Goal: Information Seeking & Learning: Learn about a topic

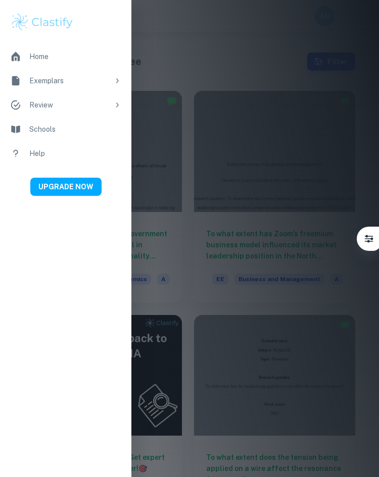
click at [48, 34] on link at bounding box center [42, 22] width 84 height 44
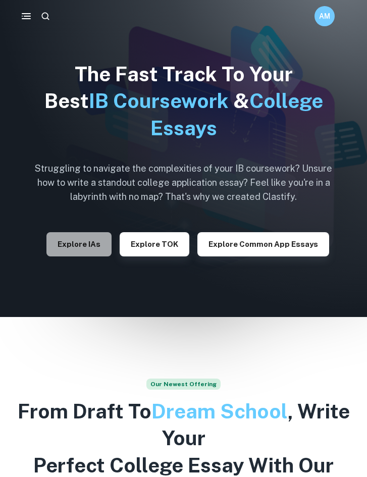
click at [97, 252] on button "Explore IAs" at bounding box center [78, 244] width 65 height 24
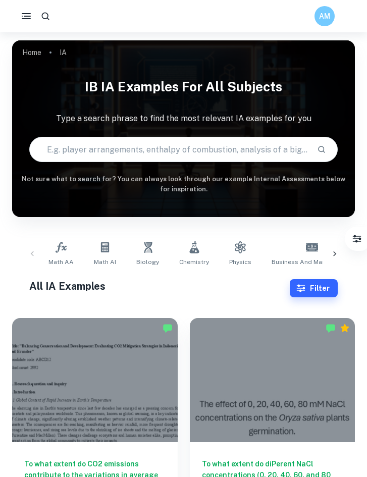
click at [142, 163] on input "text" at bounding box center [169, 149] width 279 height 28
type input "b"
drag, startPoint x: 322, startPoint y: 277, endPoint x: 322, endPoint y: 291, distance: 14.1
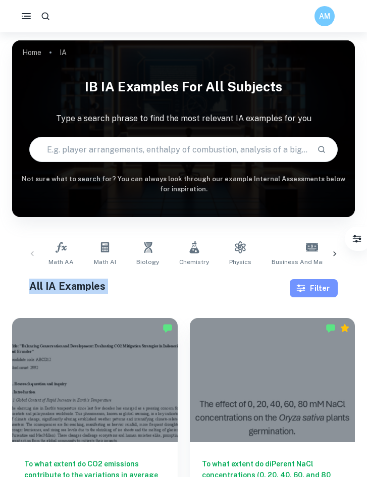
click at [322, 291] on button "Filter" at bounding box center [314, 288] width 48 height 18
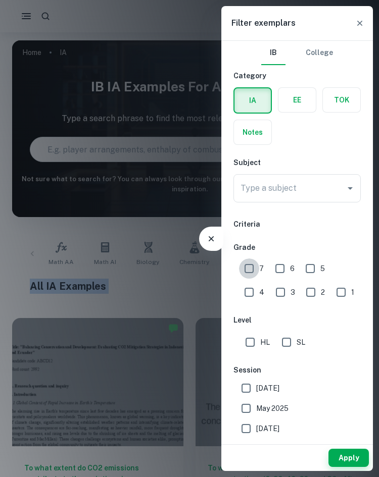
click at [242, 263] on input "7" at bounding box center [249, 269] width 20 height 20
checkbox input "true"
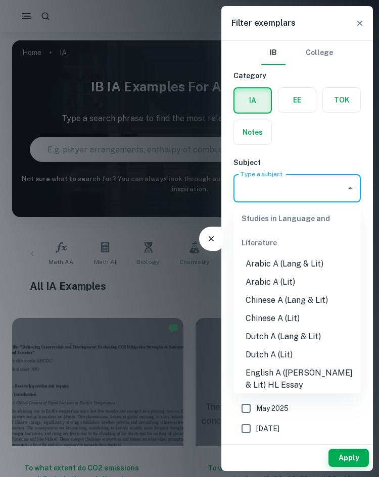
click at [279, 185] on input "Type a subject" at bounding box center [289, 188] width 103 height 19
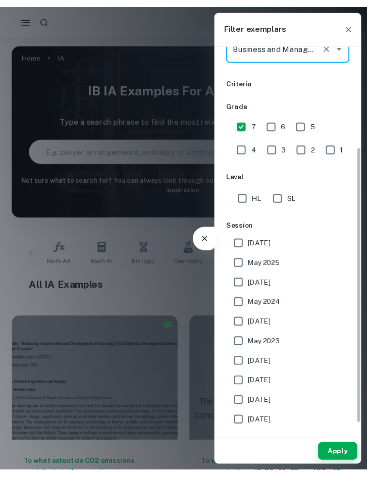
scroll to position [160, 0]
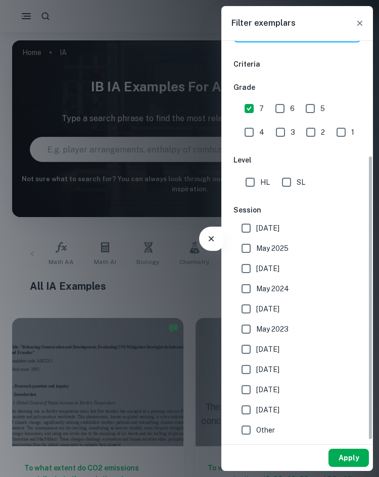
type input "Business and Management"
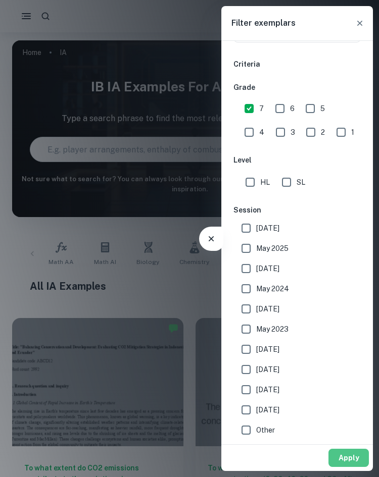
click at [365, 463] on button "Apply" at bounding box center [348, 458] width 40 height 18
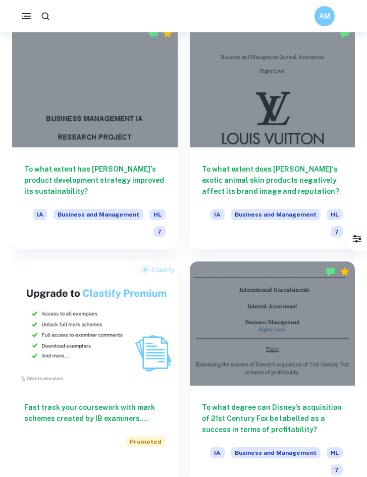
scroll to position [774, 0]
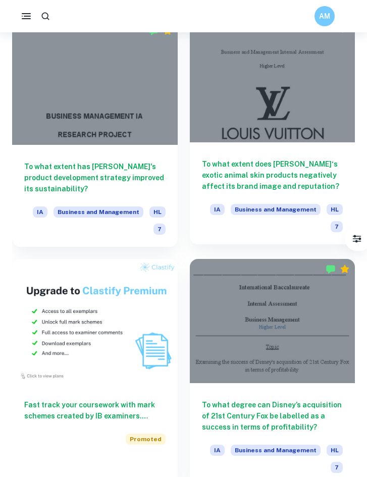
click at [273, 199] on div "To what extent does [PERSON_NAME]‘s exotic animal skin products negatively affe…" at bounding box center [273, 193] width 166 height 102
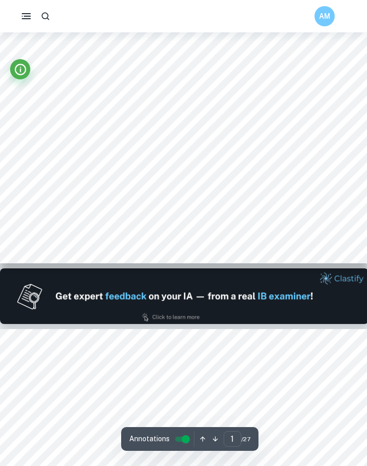
type input "2"
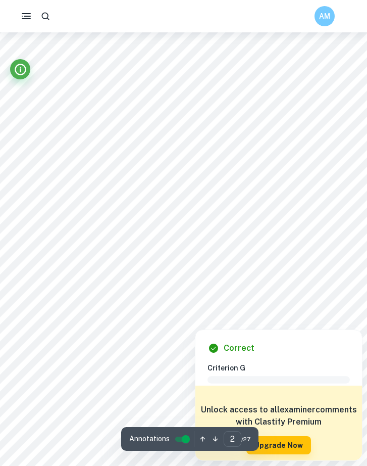
scroll to position [562, 0]
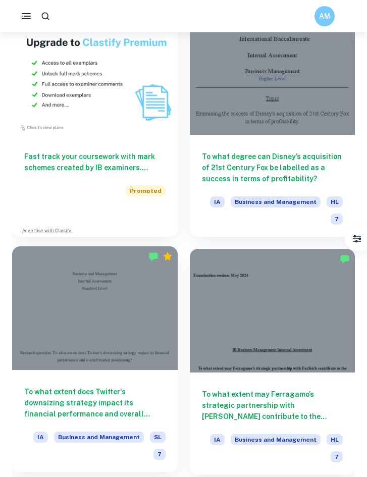
scroll to position [1023, 0]
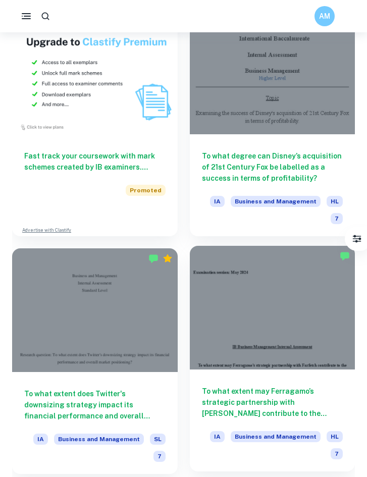
click at [227, 307] on div at bounding box center [273, 308] width 166 height 124
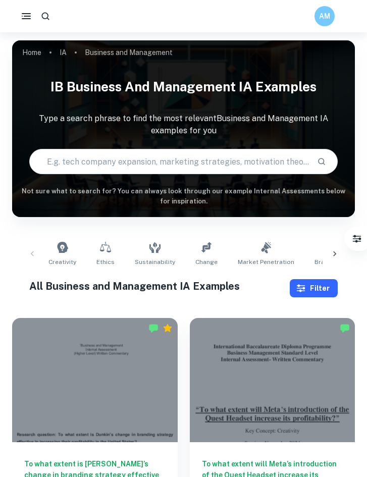
drag, startPoint x: 314, startPoint y: 299, endPoint x: 319, endPoint y: 295, distance: 5.8
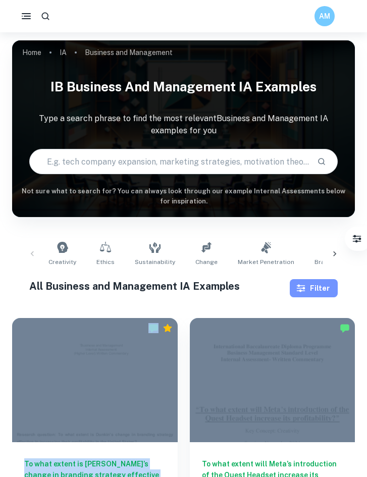
click at [319, 295] on button "Filter" at bounding box center [314, 288] width 48 height 18
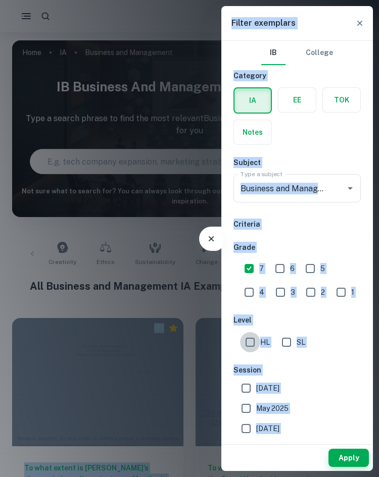
click at [256, 341] on input "HL" at bounding box center [250, 342] width 20 height 20
checkbox input "true"
click at [338, 453] on button "Apply" at bounding box center [348, 458] width 40 height 18
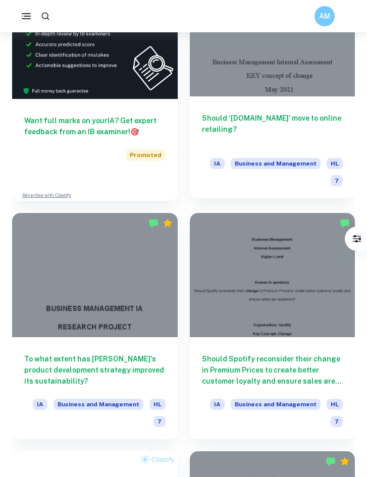
scroll to position [571, 0]
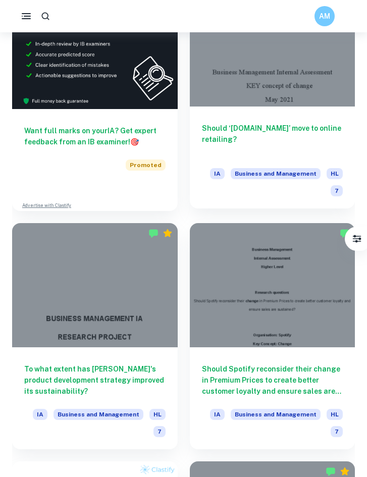
click at [287, 138] on h6 "Should ‘[DOMAIN_NAME]’ move to online retailing?" at bounding box center [272, 139] width 141 height 33
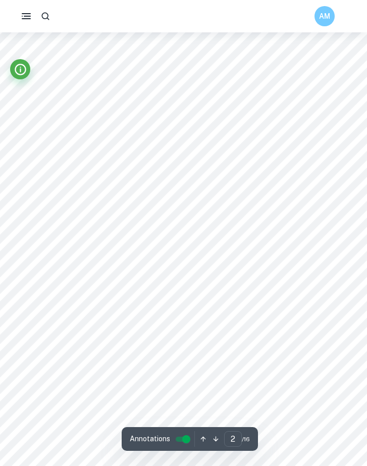
scroll to position [611, 0]
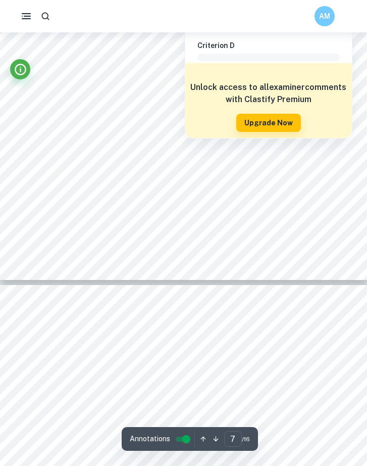
type input "8"
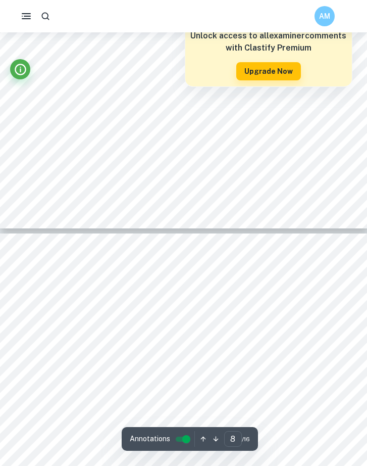
scroll to position [3620, 0]
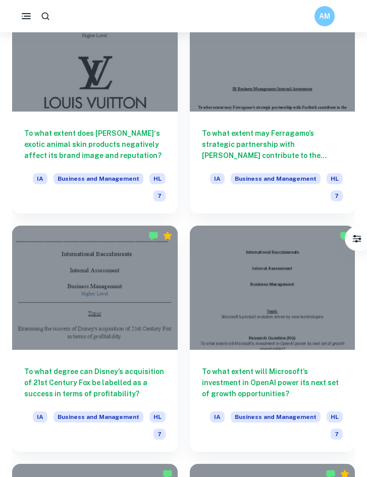
scroll to position [1287, 0]
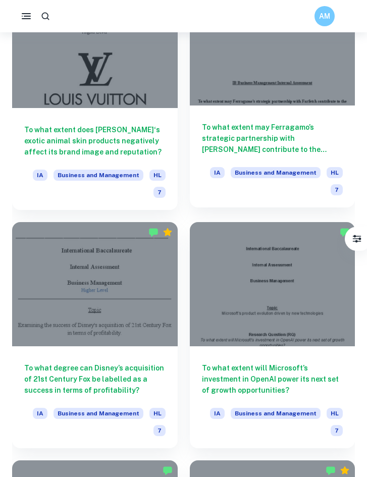
click at [263, 136] on h6 "To what extent may Ferragamo’s strategic partnership with [PERSON_NAME] contrib…" at bounding box center [272, 138] width 141 height 33
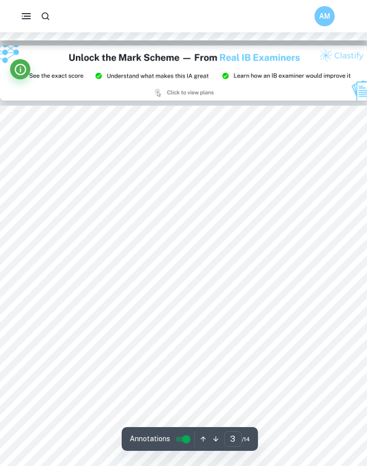
type input "2"
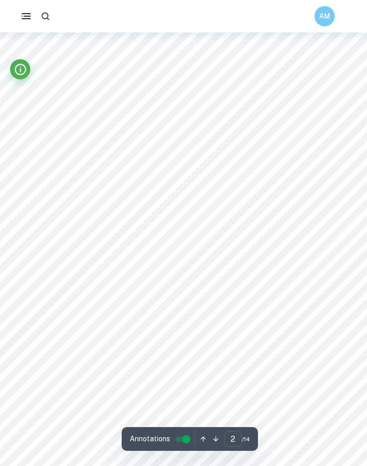
scroll to position [553, 0]
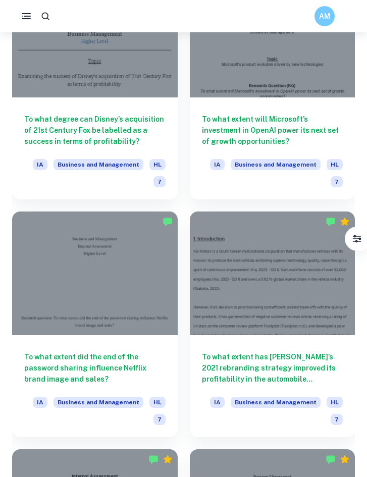
scroll to position [1540, 0]
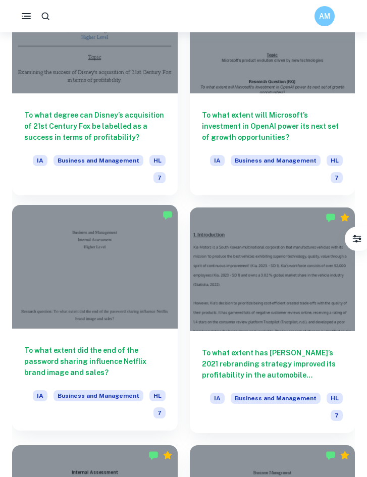
click at [131, 285] on div at bounding box center [95, 267] width 166 height 124
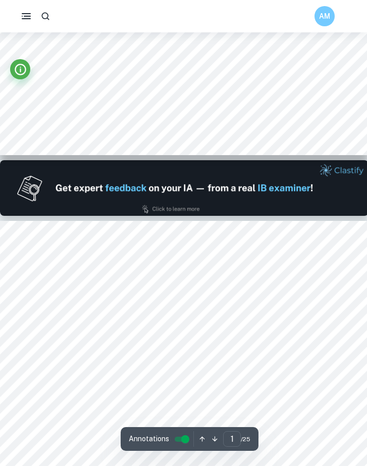
type input "2"
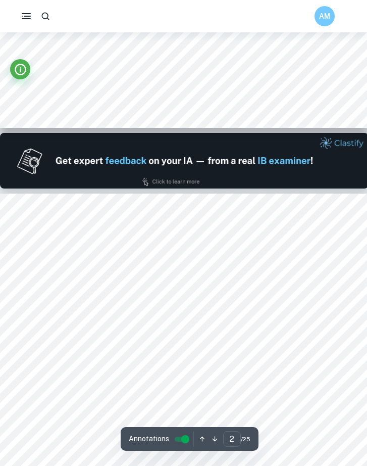
scroll to position [436, 0]
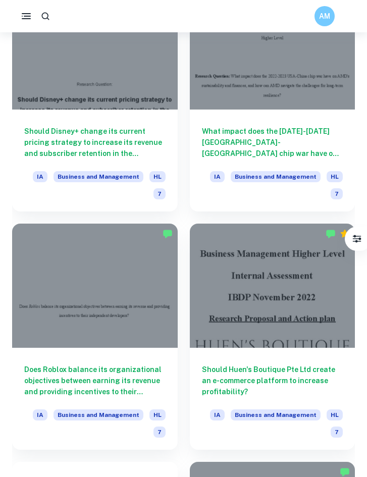
scroll to position [2110, 0]
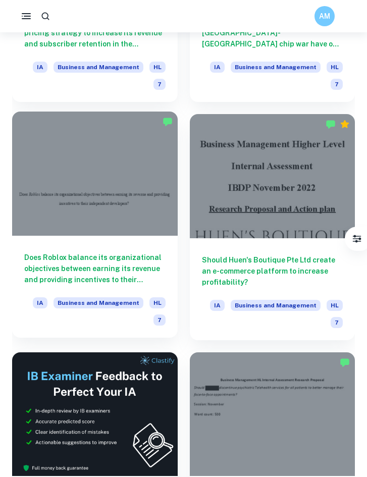
click at [141, 228] on div at bounding box center [95, 174] width 166 height 124
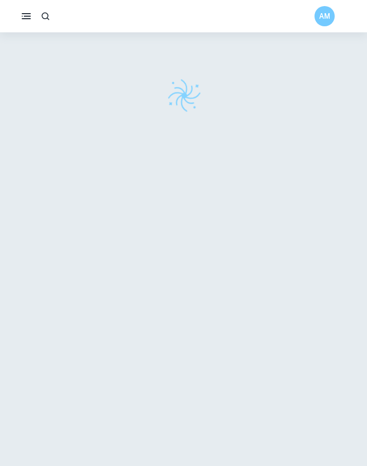
scroll to position [31, 0]
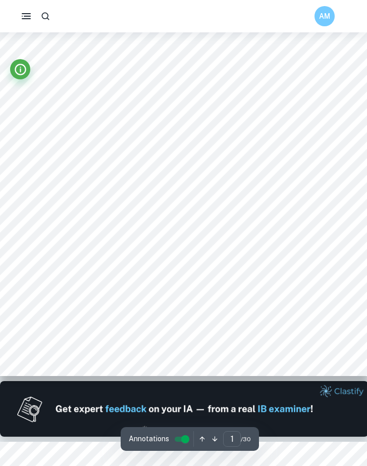
type input "2"
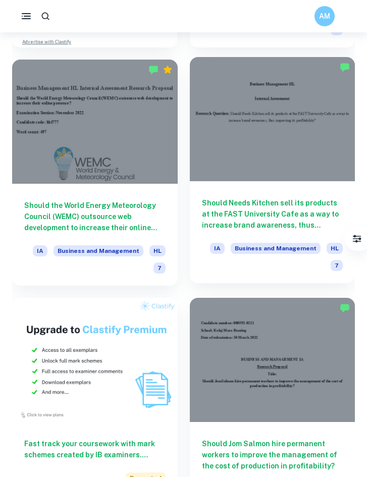
scroll to position [2639, 0]
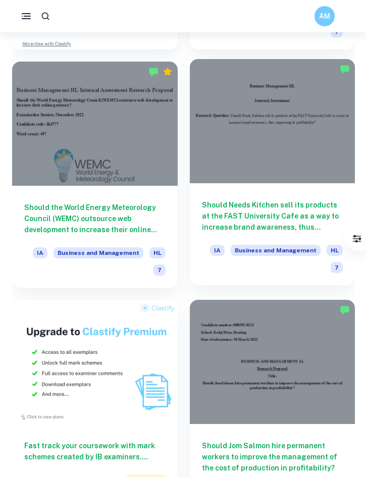
click at [286, 140] on div at bounding box center [273, 121] width 166 height 124
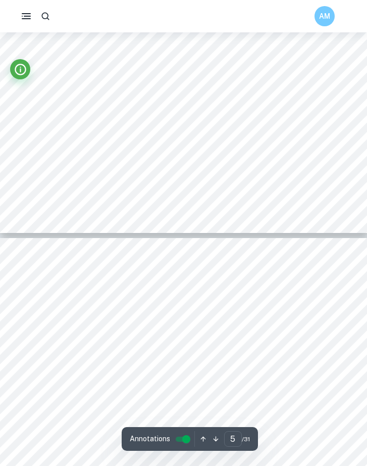
type input "6"
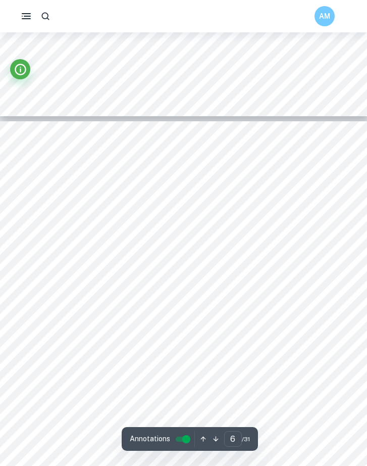
scroll to position [2456, 0]
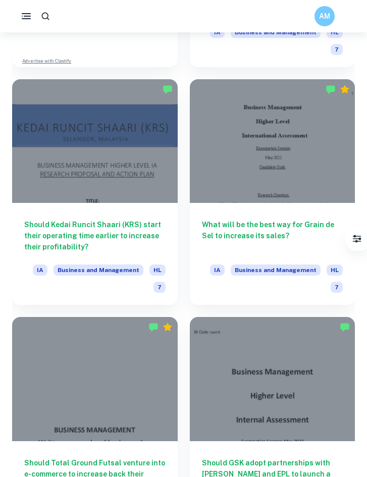
scroll to position [3167, 0]
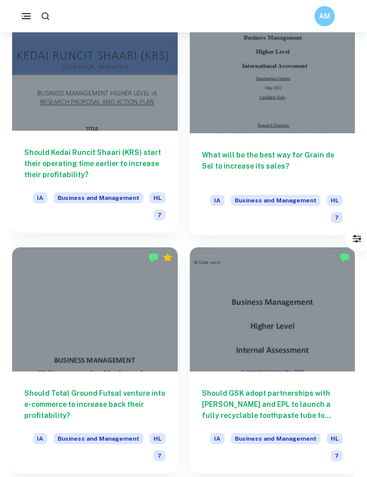
click at [146, 183] on div "Should Kedai Runcit Shaari (KRS) start their operating time earlier to increase…" at bounding box center [95, 182] width 166 height 102
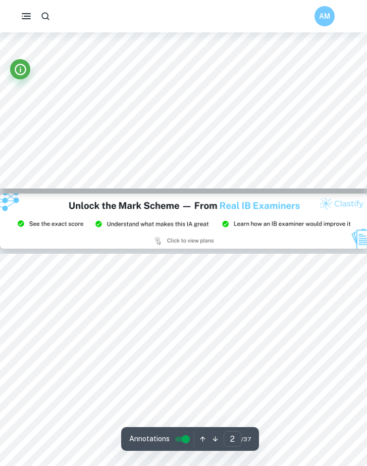
type input "3"
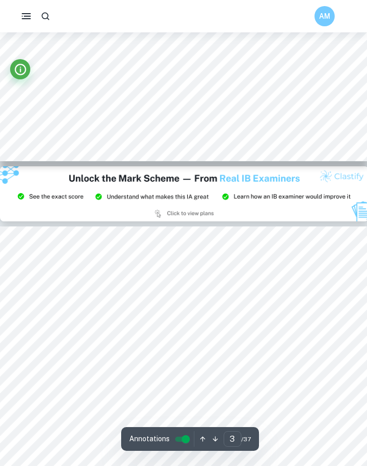
scroll to position [991, 0]
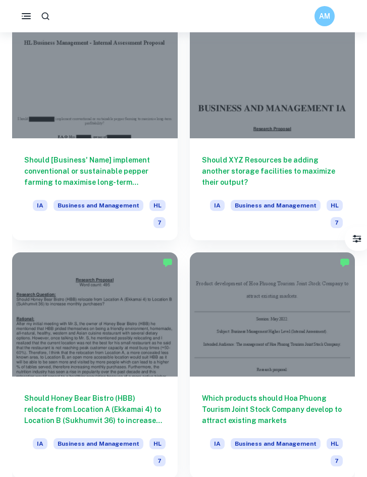
scroll to position [3639, 0]
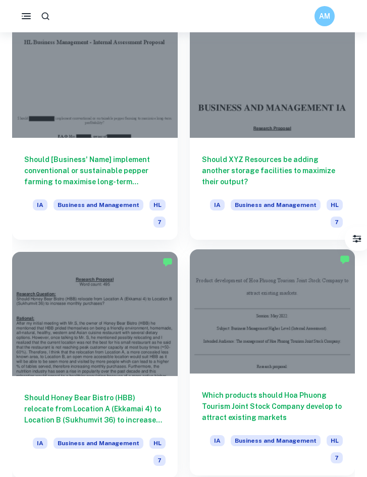
click at [266, 335] on div at bounding box center [273, 312] width 166 height 124
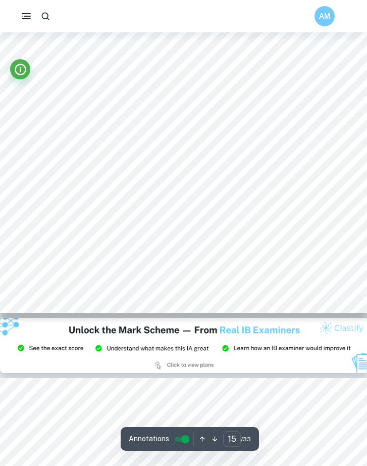
scroll to position [6955, 0]
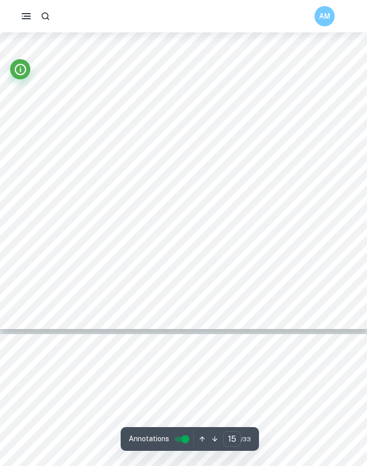
type input "16"
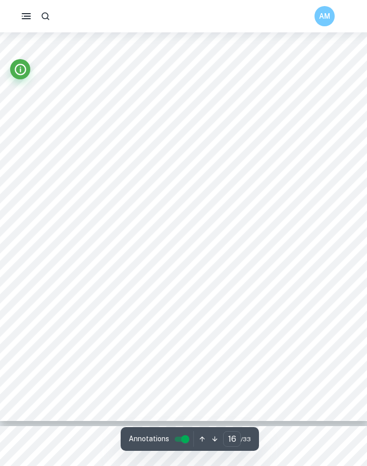
scroll to position [7607, 0]
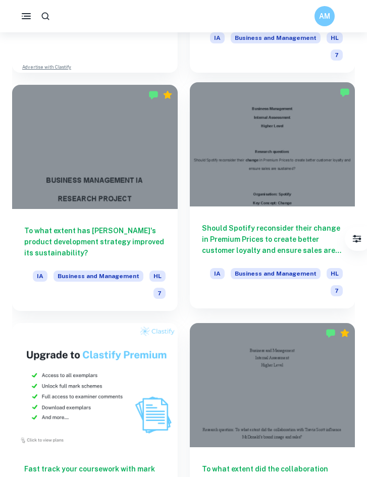
scroll to position [711, 0]
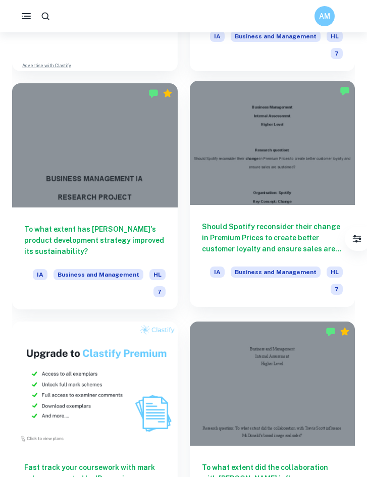
click at [219, 239] on h6 "Should Spotify reconsider their change in Premium Prices to create better custo…" at bounding box center [272, 237] width 141 height 33
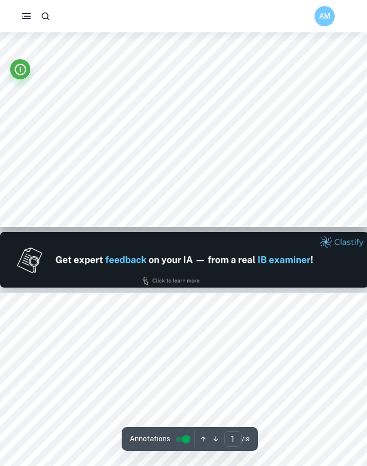
type input "2"
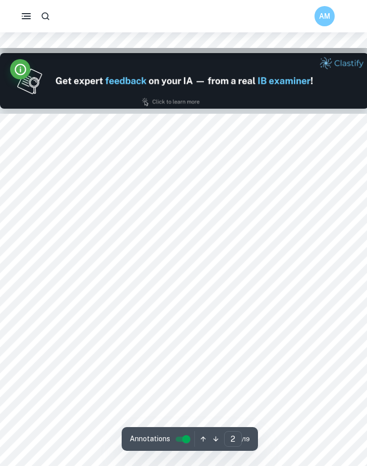
scroll to position [522, 0]
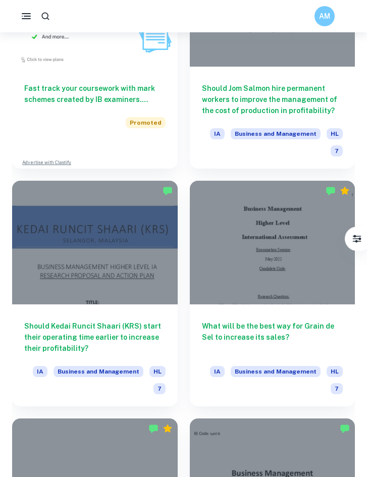
scroll to position [3208, 0]
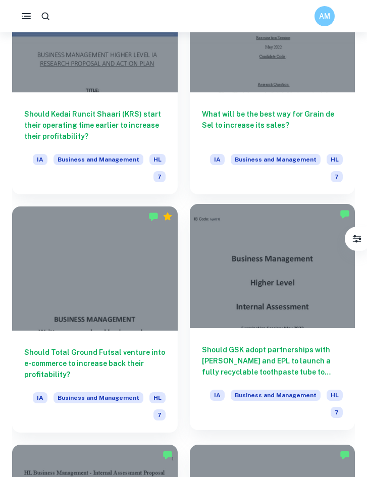
click at [236, 285] on div at bounding box center [273, 266] width 166 height 124
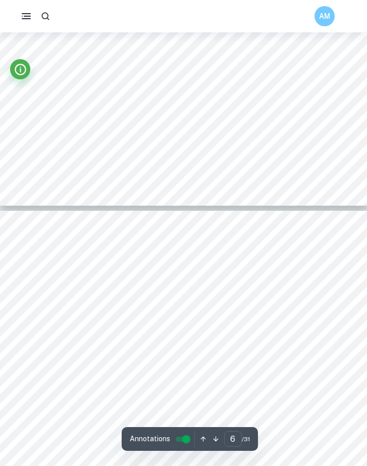
scroll to position [2591, 0]
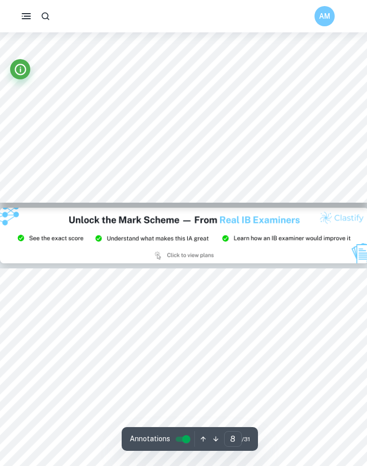
type input "9"
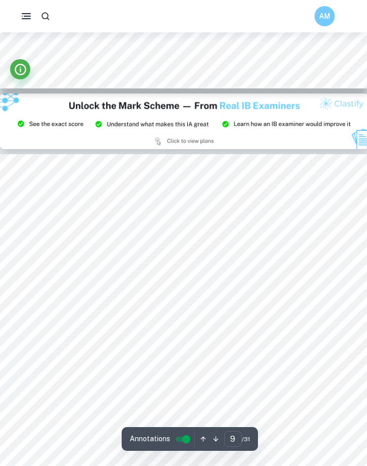
scroll to position [4289, 0]
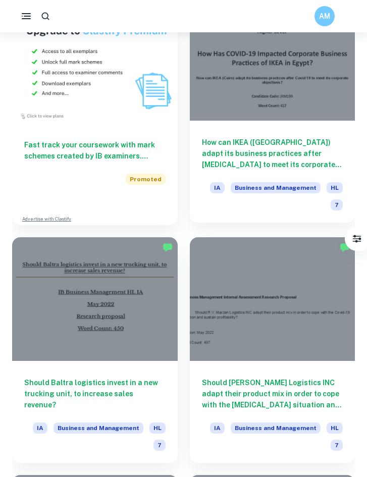
scroll to position [4846, 0]
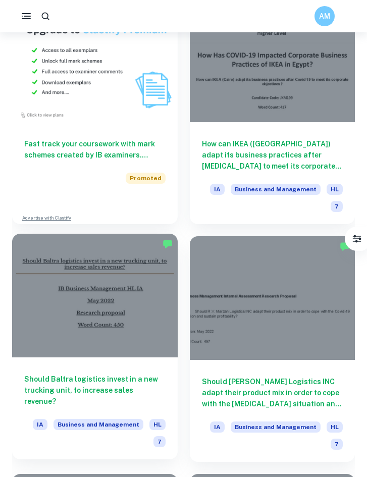
click at [147, 344] on div at bounding box center [95, 296] width 166 height 124
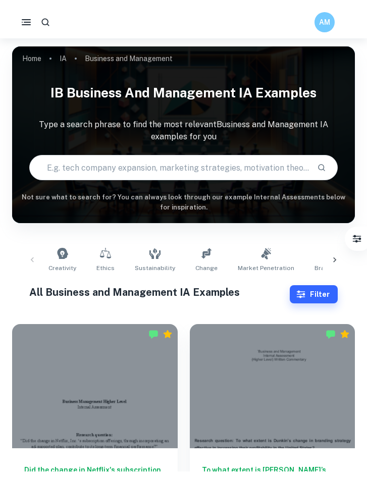
scroll to position [4846, 0]
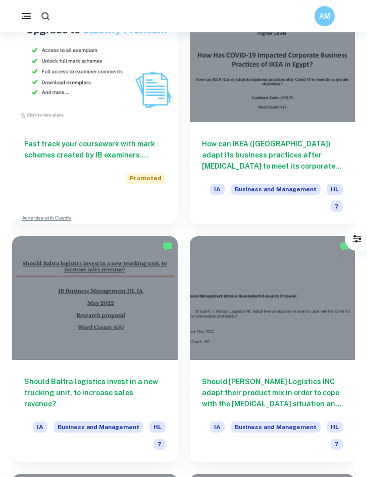
click at [40, 20] on icon "button" at bounding box center [45, 16] width 11 height 11
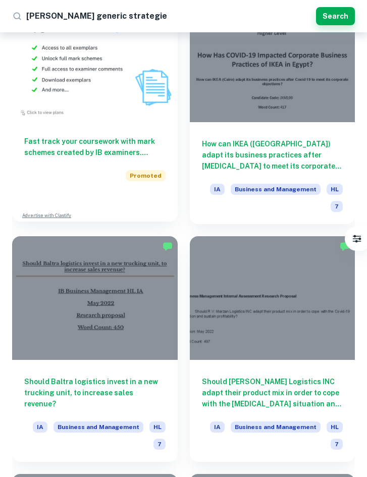
type input "[PERSON_NAME] generic strategies"
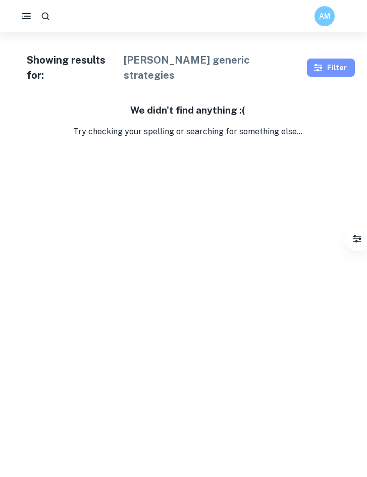
click at [349, 59] on button "Filter" at bounding box center [331, 68] width 48 height 18
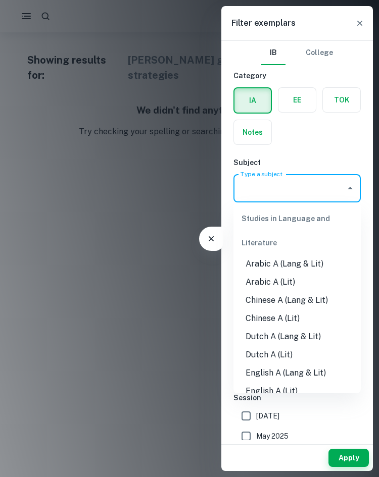
click at [283, 183] on input "Type a subject" at bounding box center [289, 188] width 103 height 19
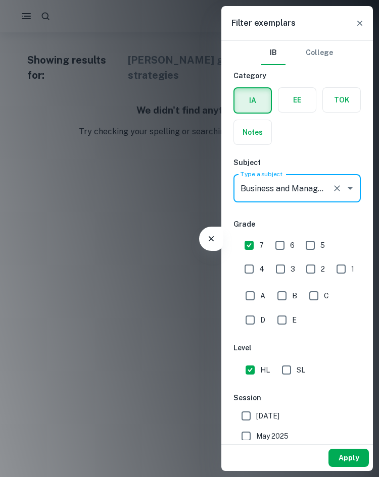
type input "Business and Management"
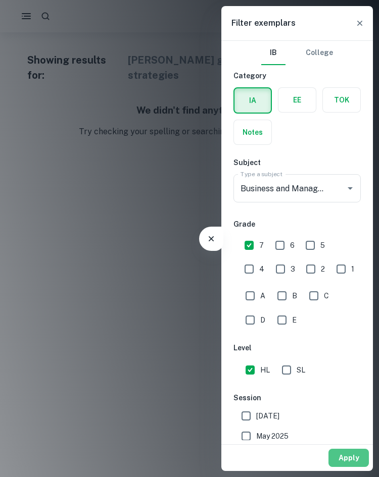
click at [352, 449] on button "Apply" at bounding box center [348, 458] width 40 height 18
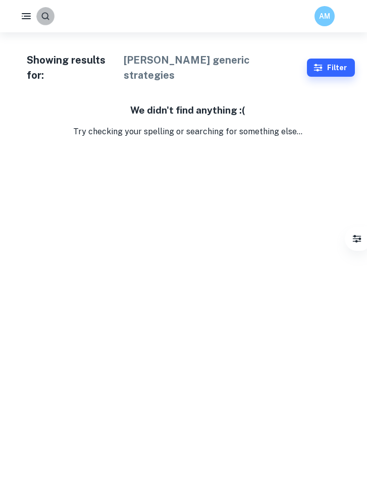
click at [49, 15] on icon "button" at bounding box center [45, 16] width 10 height 10
drag, startPoint x: 28, startPoint y: 19, endPoint x: 54, endPoint y: 22, distance: 25.4
click at [54, 22] on div "AM" at bounding box center [183, 16] width 367 height 20
click at [48, 20] on icon "button" at bounding box center [45, 16] width 10 height 10
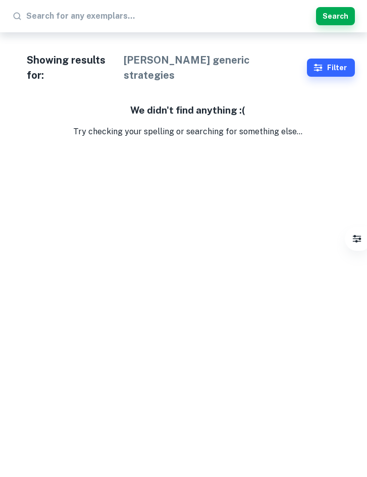
type input "."
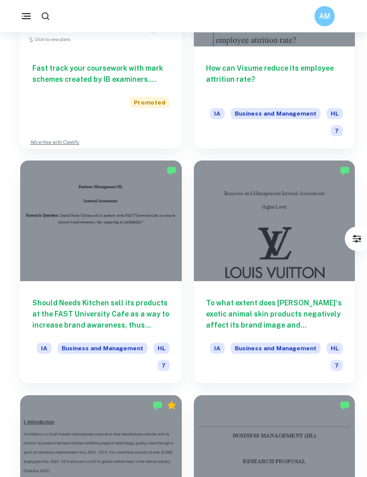
scroll to position [2464, 0]
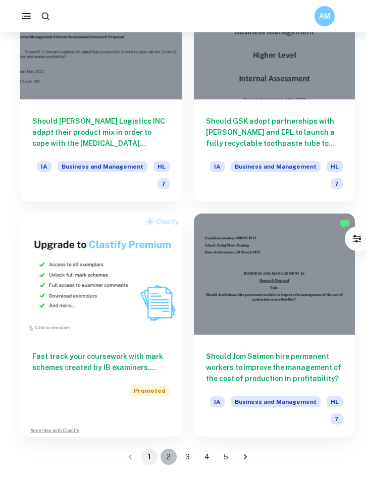
click at [165, 456] on button "2" at bounding box center [169, 457] width 16 height 16
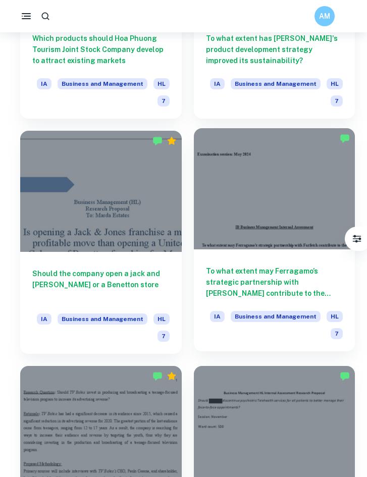
scroll to position [1614, 0]
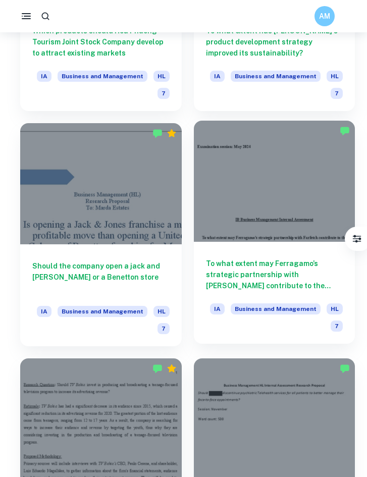
click at [261, 329] on div "IA Business and Management HL 7" at bounding box center [274, 318] width 137 height 28
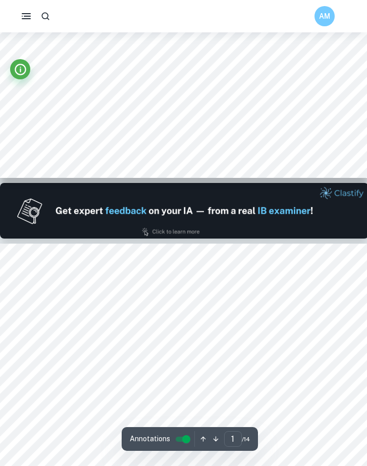
type input "2"
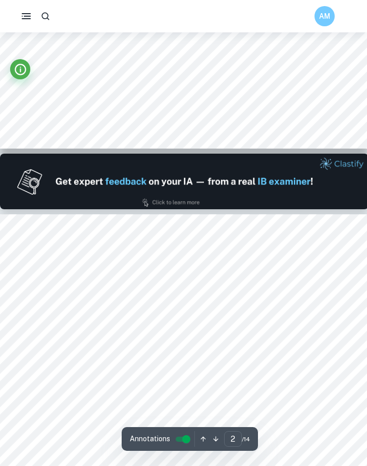
scroll to position [374, 0]
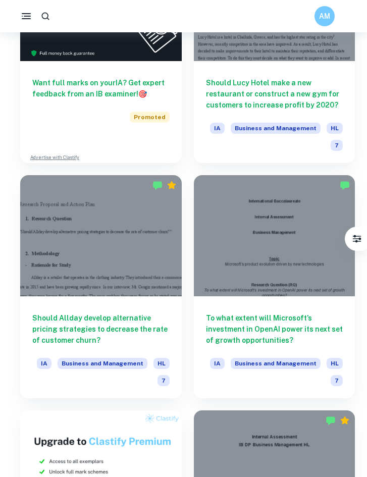
scroll to position [2464, 0]
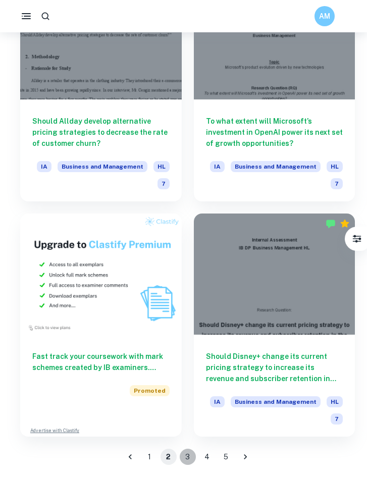
click at [185, 455] on button "3" at bounding box center [188, 457] width 16 height 16
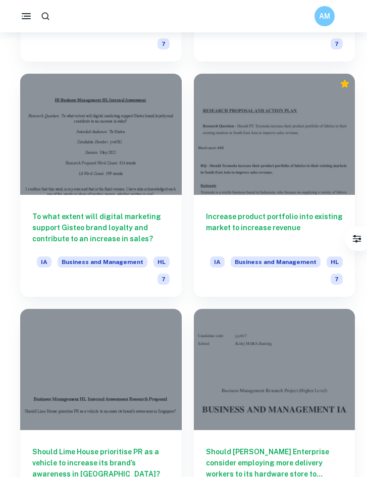
scroll to position [1662, 0]
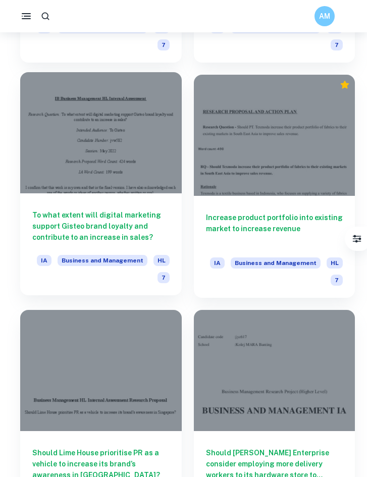
click at [175, 213] on div "To what extent will digital marketing support Gisteo brand loyalty and contribu…" at bounding box center [101, 244] width 162 height 102
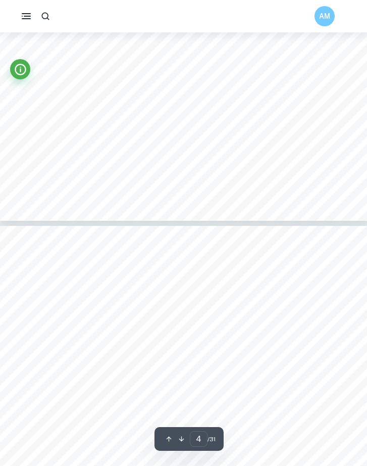
type input "3"
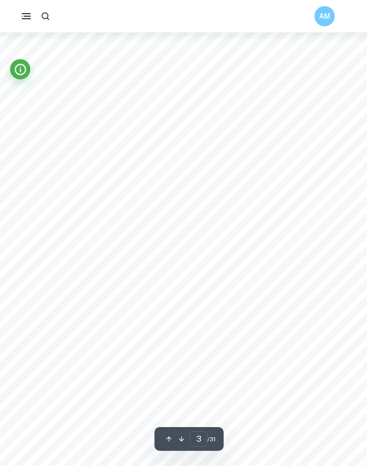
scroll to position [1132, 0]
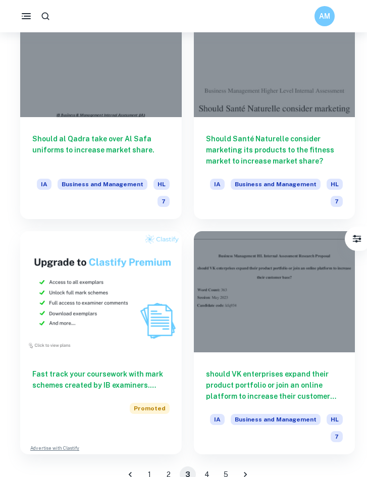
scroll to position [2464, 0]
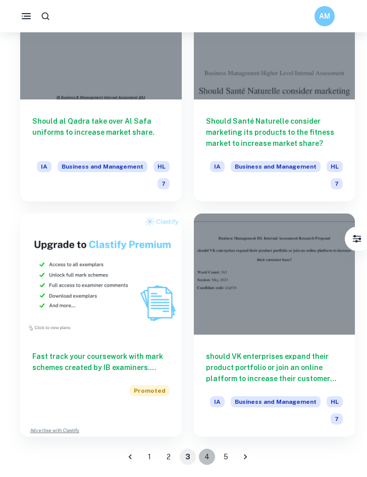
click at [208, 453] on button "4" at bounding box center [207, 457] width 16 height 16
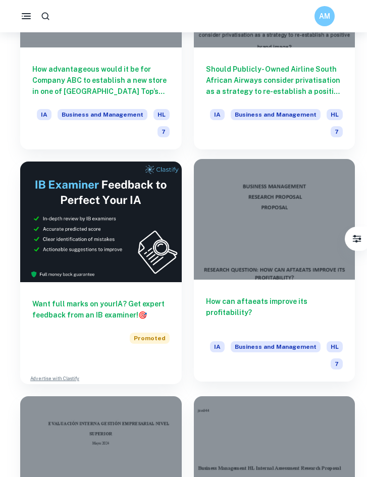
scroll to position [380, 0]
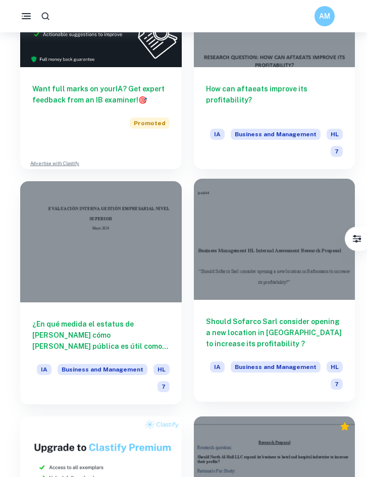
click at [229, 270] on div at bounding box center [275, 239] width 162 height 121
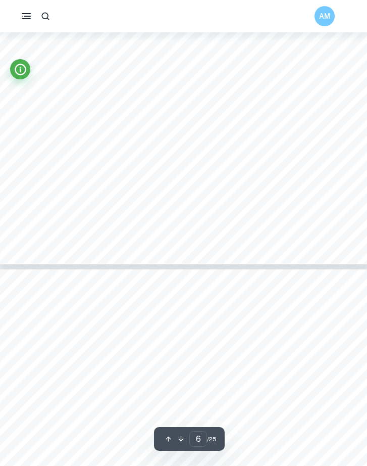
type input "7"
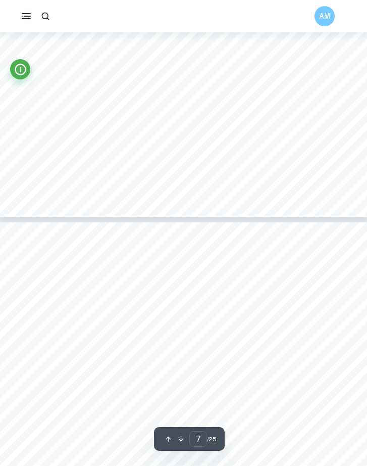
scroll to position [3145, 0]
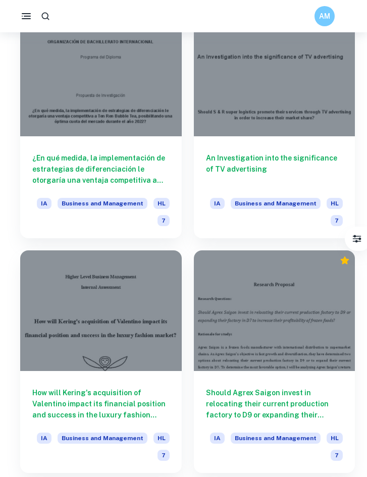
scroll to position [1256, 0]
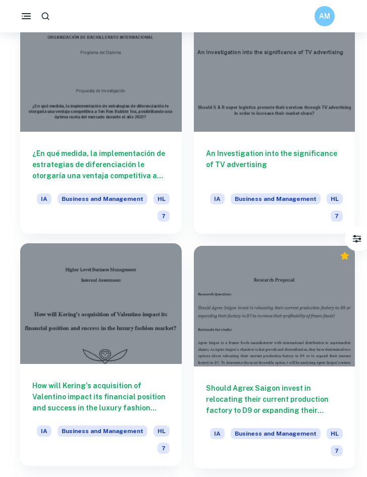
click at [134, 290] on div at bounding box center [101, 303] width 162 height 121
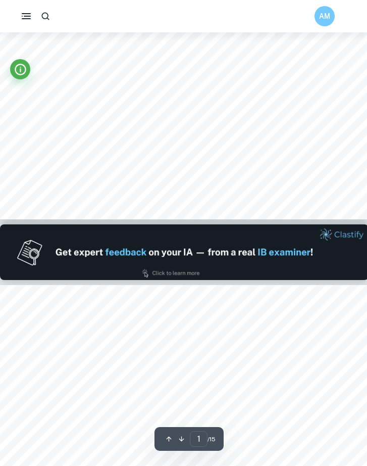
type input "2"
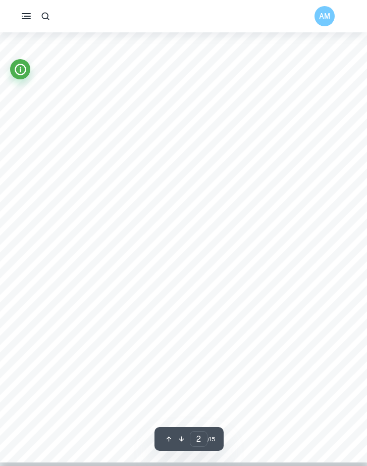
scroll to position [600, 0]
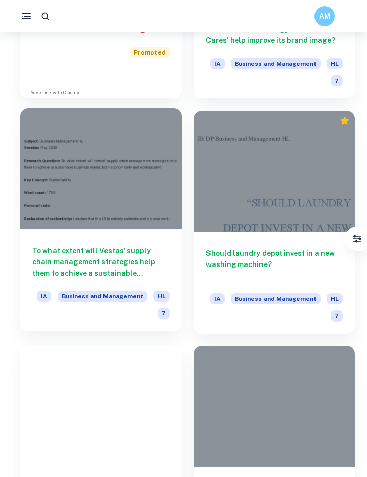
scroll to position [2334, 0]
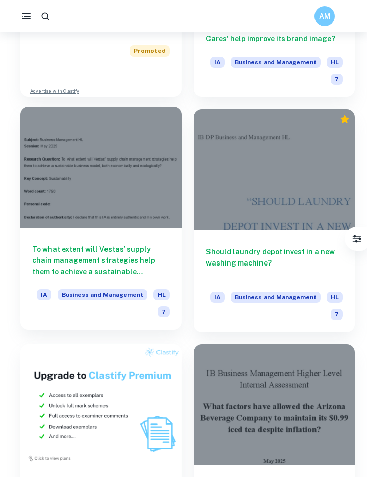
click at [114, 275] on h6 "To what extent will Vestas’ supply chain management strategies help them to ach…" at bounding box center [100, 260] width 137 height 33
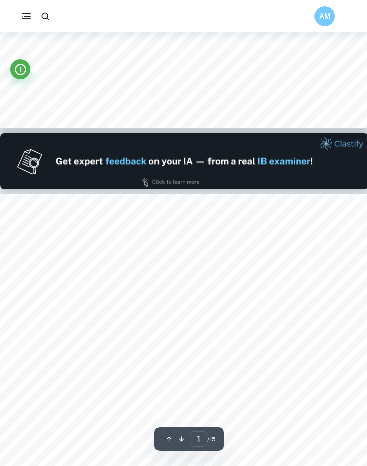
type input "2"
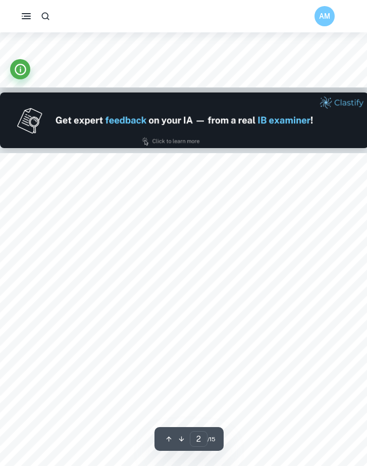
scroll to position [524, 0]
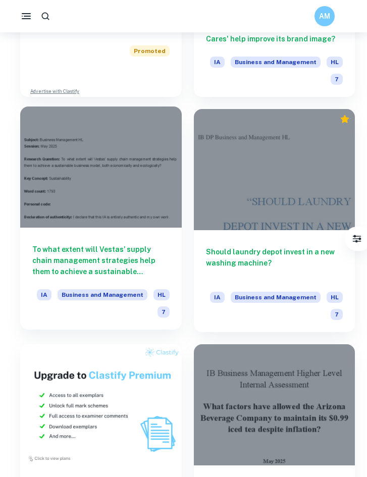
scroll to position [2464, 0]
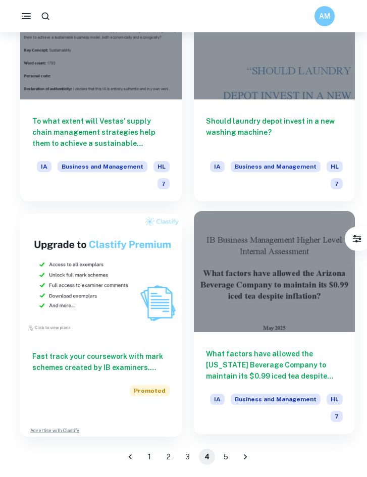
click at [266, 341] on div "What factors have allowed the [US_STATE] Beverage Company to maintain its $0.99…" at bounding box center [275, 383] width 162 height 102
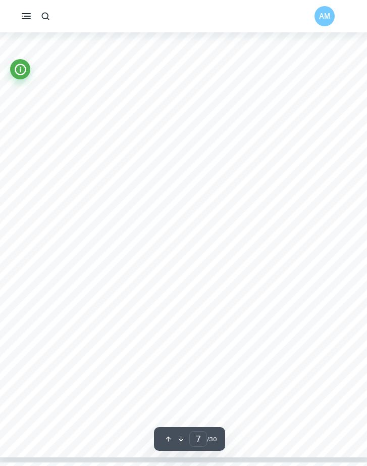
scroll to position [3079, 0]
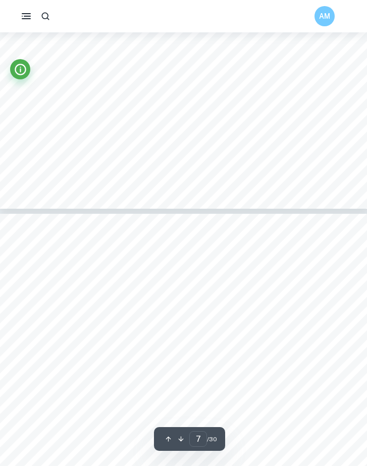
type input "6"
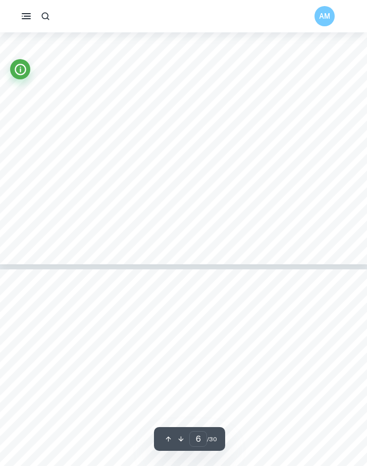
scroll to position [2785, 0]
